Goal: Task Accomplishment & Management: Manage account settings

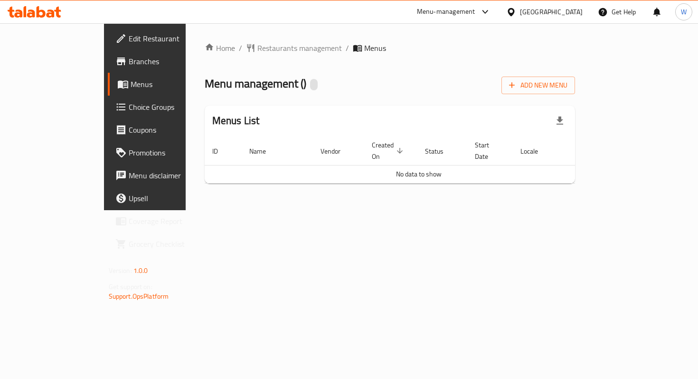
click at [129, 106] on span "Choice Groups" at bounding box center [171, 106] width 84 height 11
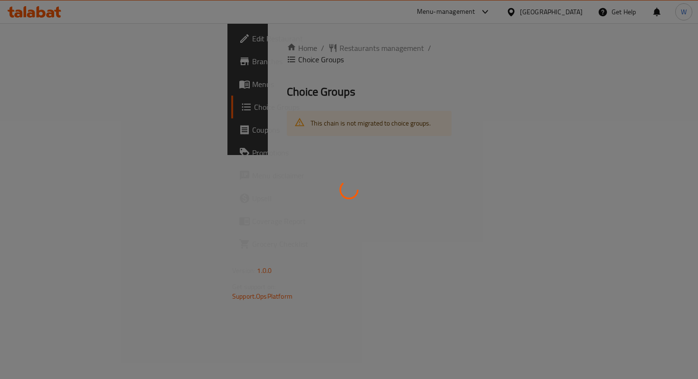
click at [54, 81] on div at bounding box center [349, 189] width 698 height 379
click at [50, 84] on div at bounding box center [349, 189] width 698 height 379
click at [36, 79] on div at bounding box center [349, 189] width 698 height 379
click at [507, 137] on div at bounding box center [349, 189] width 698 height 379
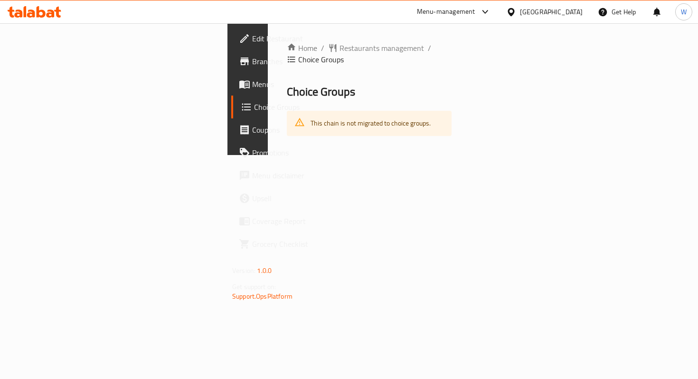
click at [252, 87] on span "Menus" at bounding box center [294, 83] width 84 height 11
